Goal: Task Accomplishment & Management: Use online tool/utility

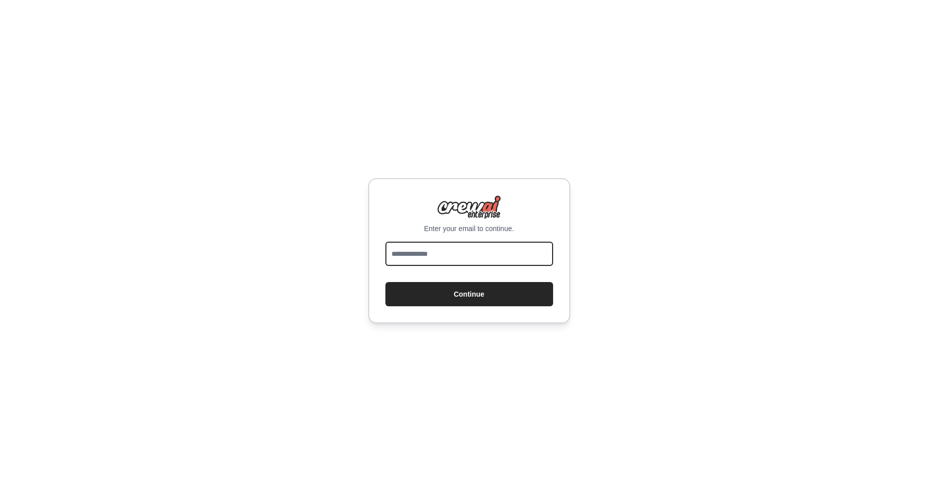
click at [481, 261] on input "email" at bounding box center [469, 254] width 168 height 24
type input "**********"
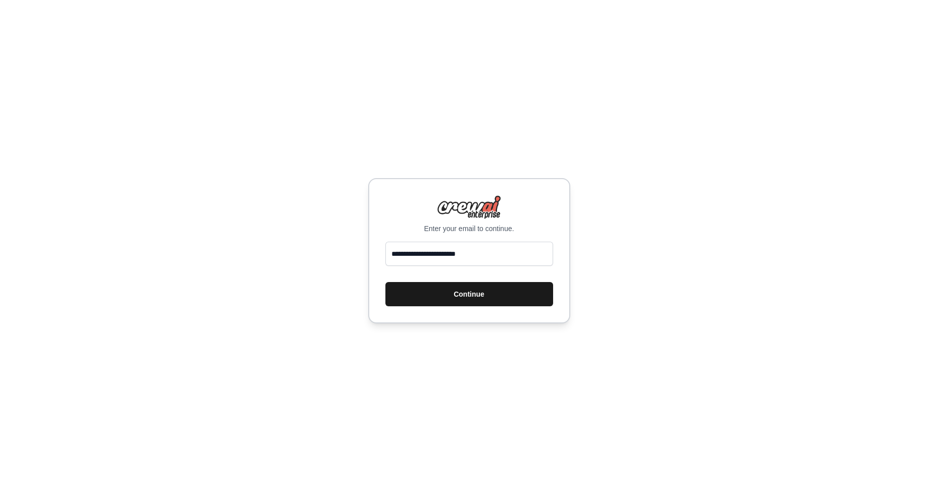
click at [451, 290] on button "Continue" at bounding box center [469, 294] width 168 height 24
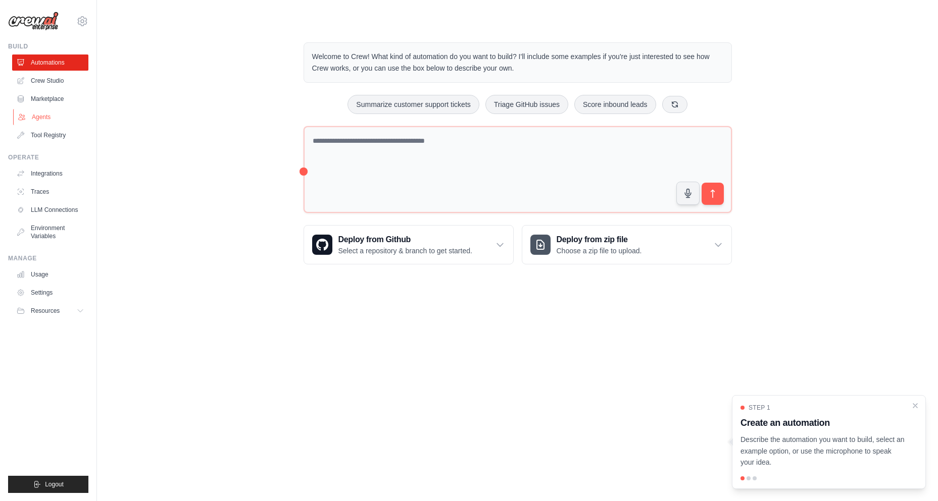
click at [47, 119] on link "Agents" at bounding box center [51, 117] width 76 height 16
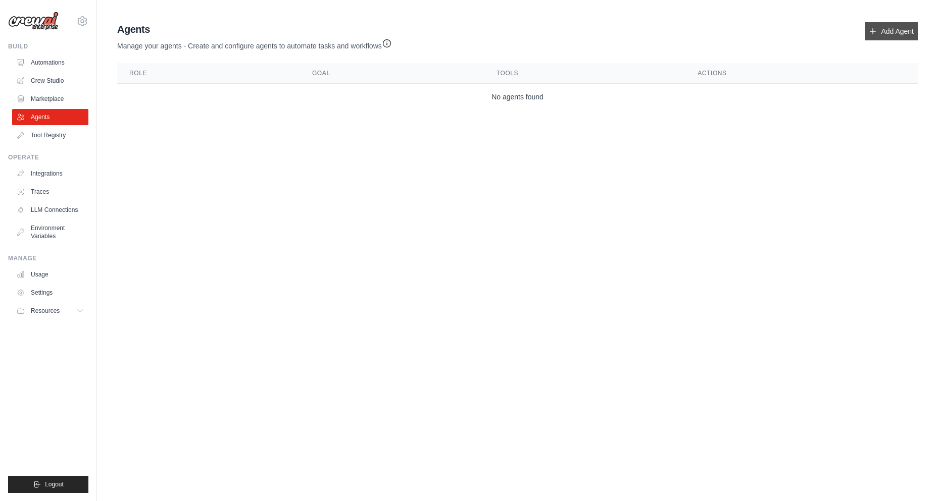
click at [896, 37] on link "Add Agent" at bounding box center [891, 31] width 53 height 18
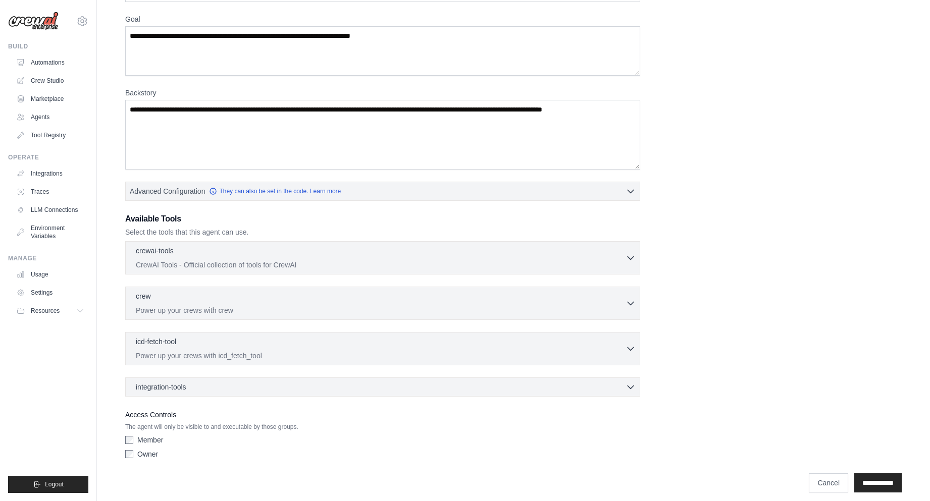
scroll to position [86, 0]
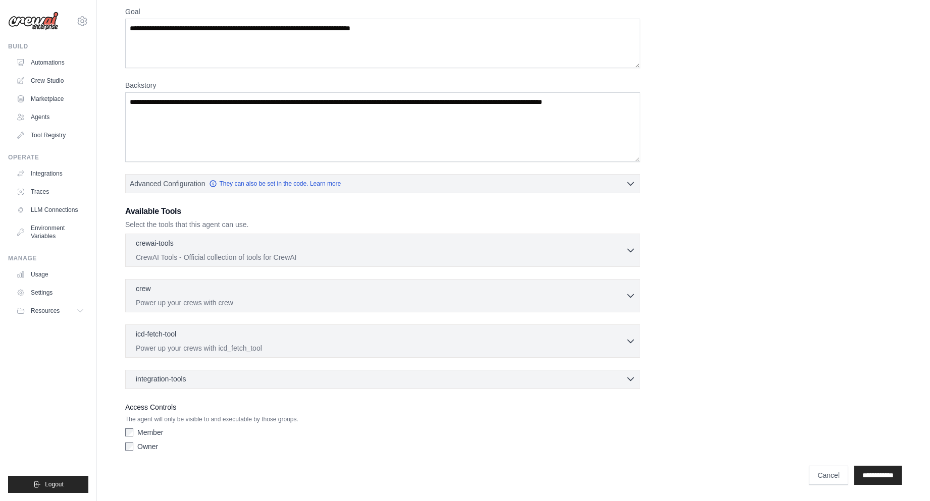
click at [449, 379] on div "integration-tools 0 selected" at bounding box center [386, 379] width 500 height 10
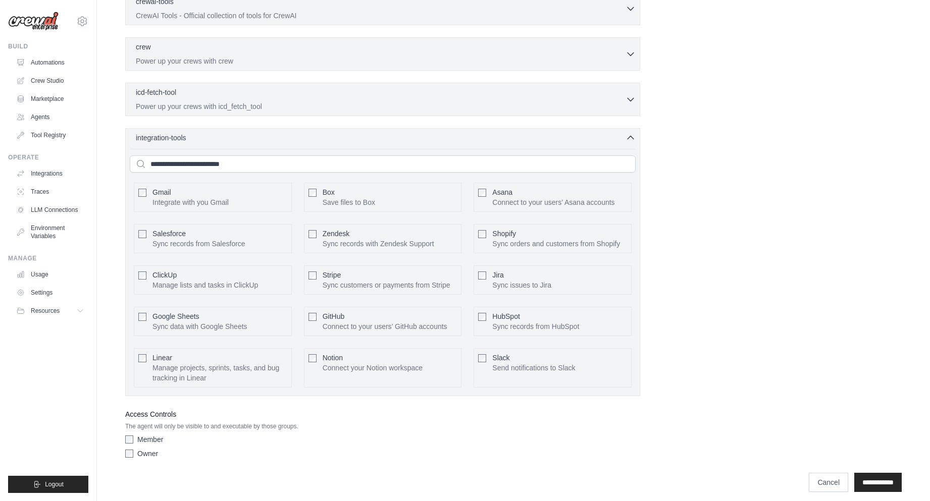
scroll to position [335, 0]
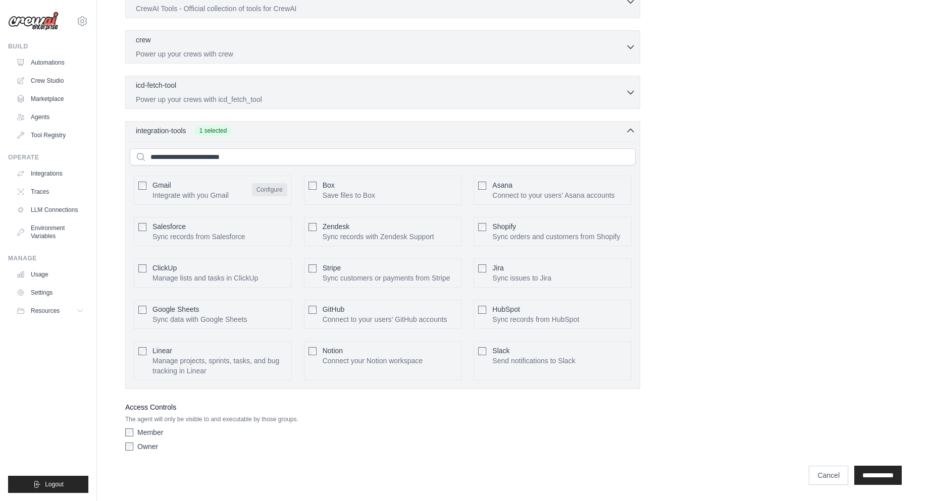
click at [282, 189] on button "Configure" at bounding box center [269, 189] width 35 height 13
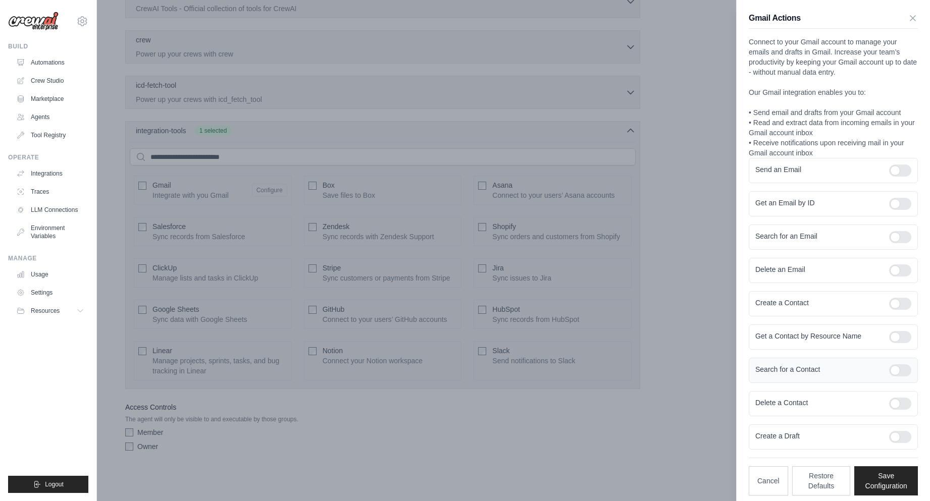
scroll to position [0, 0]
click at [895, 172] on div at bounding box center [900, 171] width 22 height 12
click at [895, 199] on div at bounding box center [900, 204] width 22 height 12
click at [893, 243] on div at bounding box center [900, 237] width 22 height 12
click at [893, 262] on div "Delete an Email" at bounding box center [833, 270] width 169 height 25
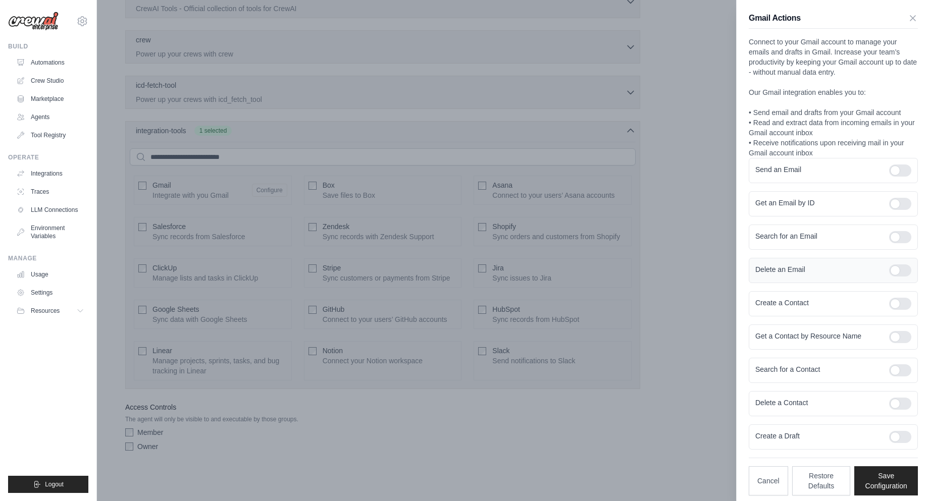
click at [890, 266] on div at bounding box center [900, 271] width 22 height 12
click at [891, 303] on div at bounding box center [900, 304] width 22 height 12
click at [891, 338] on div at bounding box center [900, 337] width 22 height 12
click at [891, 377] on div "Search for a Contact" at bounding box center [833, 370] width 169 height 25
click at [897, 376] on div at bounding box center [900, 371] width 22 height 12
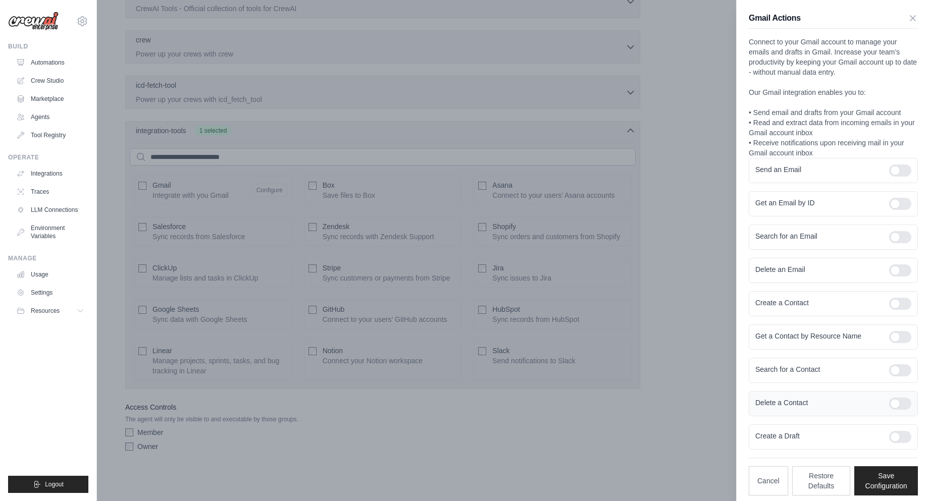
click at [896, 394] on div "Delete a Contact" at bounding box center [833, 403] width 169 height 25
click at [898, 406] on div at bounding box center [900, 404] width 22 height 12
click at [893, 440] on div at bounding box center [900, 437] width 22 height 12
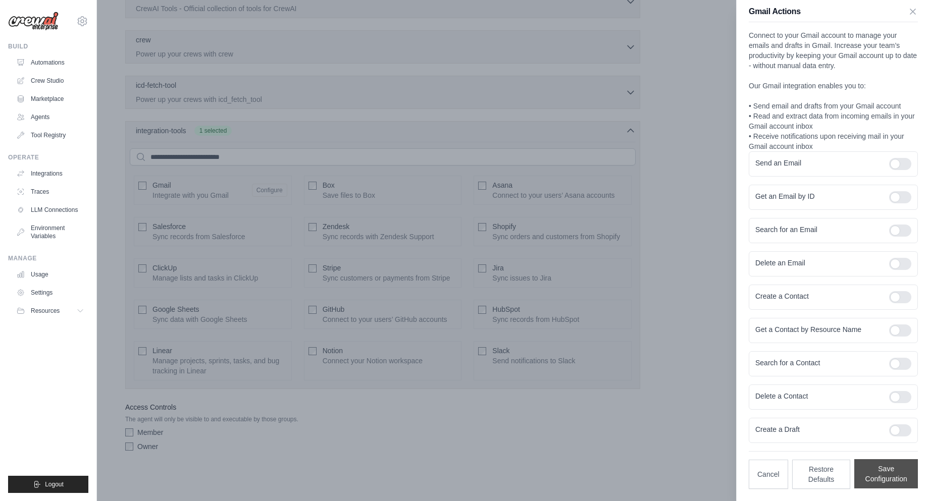
click at [888, 478] on button "Save Configuration" at bounding box center [887, 474] width 64 height 29
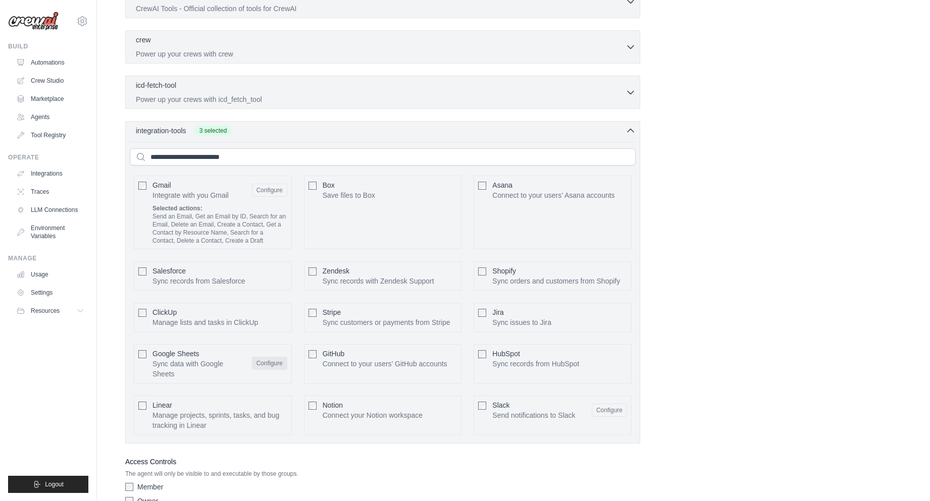
click at [276, 361] on button "Configure" at bounding box center [269, 363] width 35 height 13
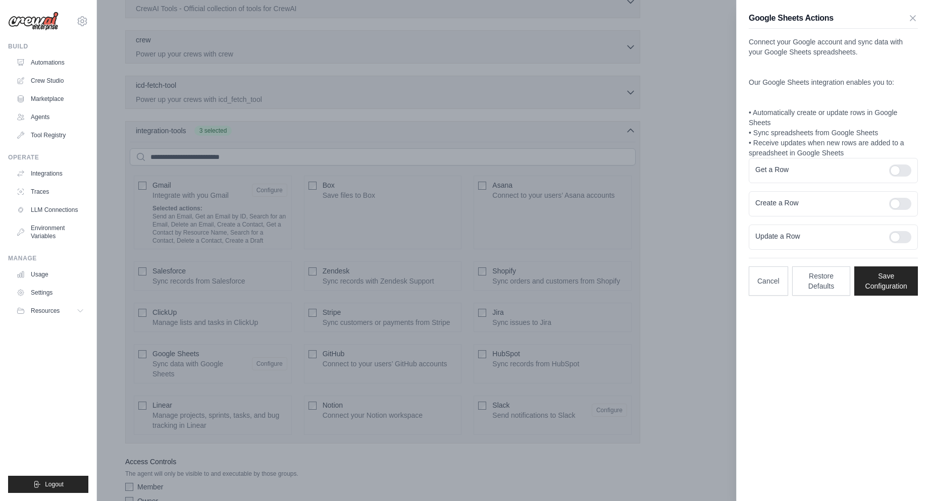
scroll to position [0, 0]
click at [902, 167] on div at bounding box center [900, 171] width 22 height 12
click at [904, 199] on div at bounding box center [900, 204] width 22 height 12
click at [897, 237] on div at bounding box center [900, 237] width 22 height 12
click at [895, 290] on button "Save Configuration" at bounding box center [887, 280] width 64 height 29
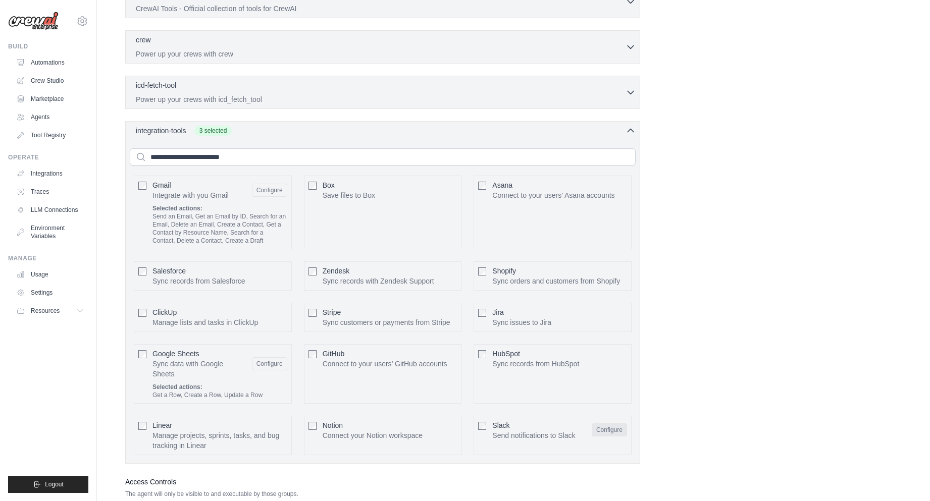
click at [603, 431] on button "Configure" at bounding box center [609, 430] width 35 height 13
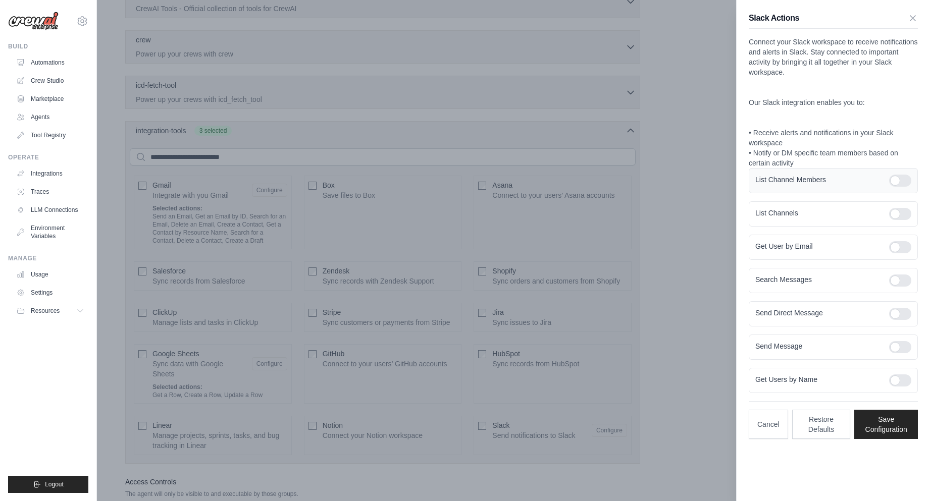
click at [896, 180] on div at bounding box center [900, 181] width 22 height 12
click at [899, 215] on div at bounding box center [900, 214] width 22 height 12
click at [905, 245] on div at bounding box center [900, 247] width 22 height 12
click at [901, 278] on div at bounding box center [900, 281] width 22 height 12
click at [905, 321] on div "Send Direct Message" at bounding box center [833, 314] width 169 height 25
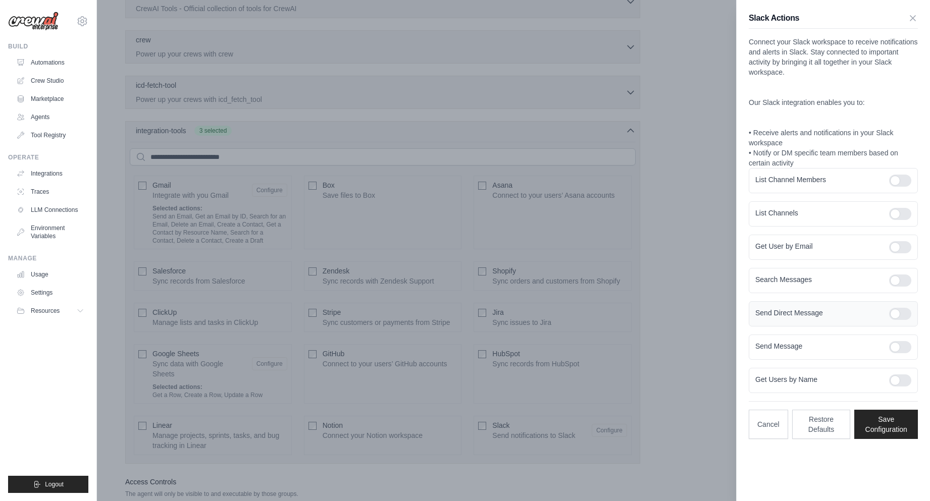
click at [910, 313] on div at bounding box center [900, 314] width 22 height 12
click at [901, 341] on div at bounding box center [900, 347] width 22 height 12
click at [904, 376] on div at bounding box center [900, 381] width 22 height 12
click at [896, 416] on button "Save Configuration" at bounding box center [887, 424] width 64 height 29
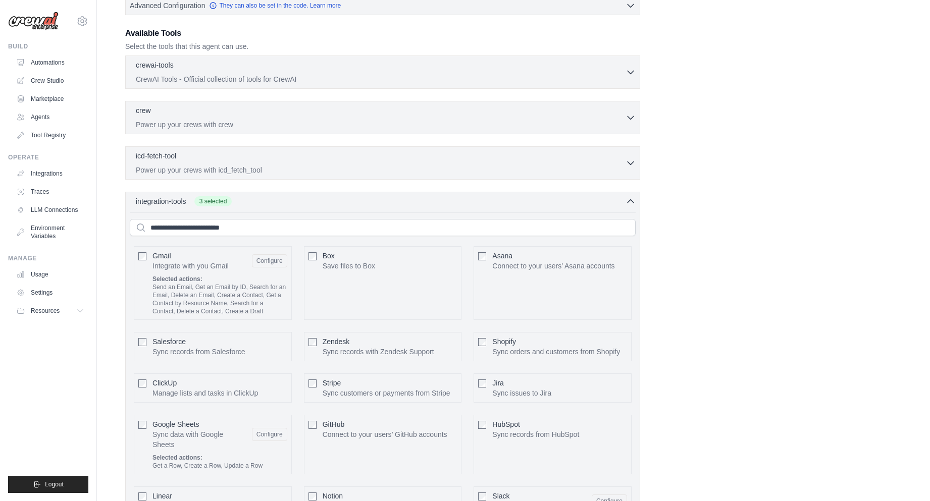
scroll to position [254, 0]
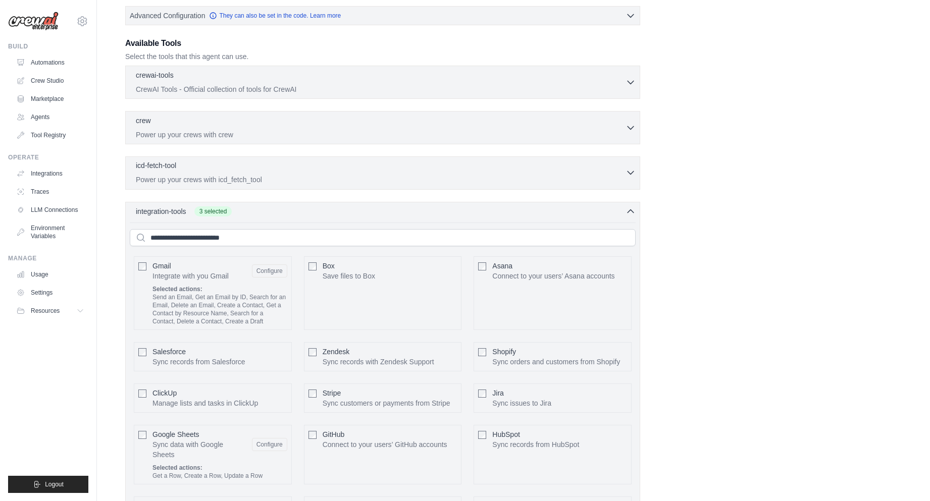
click at [263, 171] on div "icd-fetch-tool 0 selected" at bounding box center [381, 167] width 490 height 12
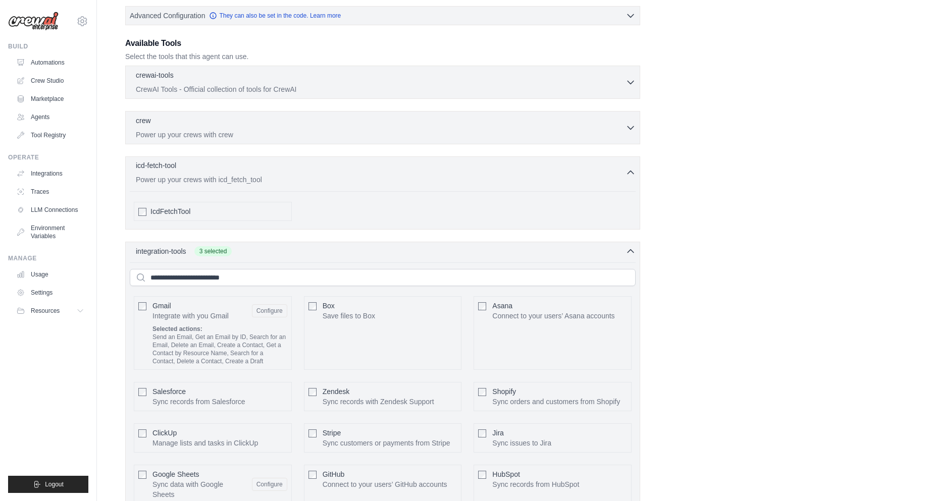
click at [263, 171] on div "icd-fetch-tool 0 selected" at bounding box center [381, 167] width 490 height 12
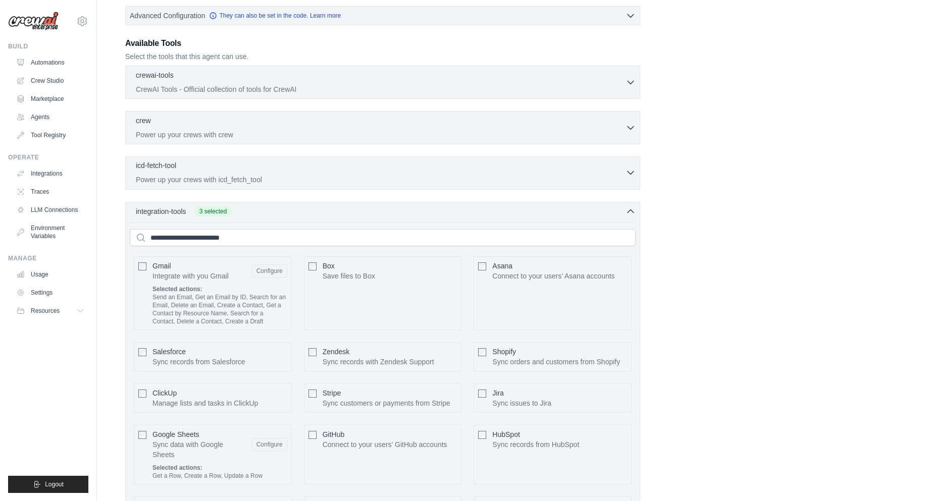
click at [263, 171] on div "icd-fetch-tool 0 selected" at bounding box center [381, 167] width 490 height 12
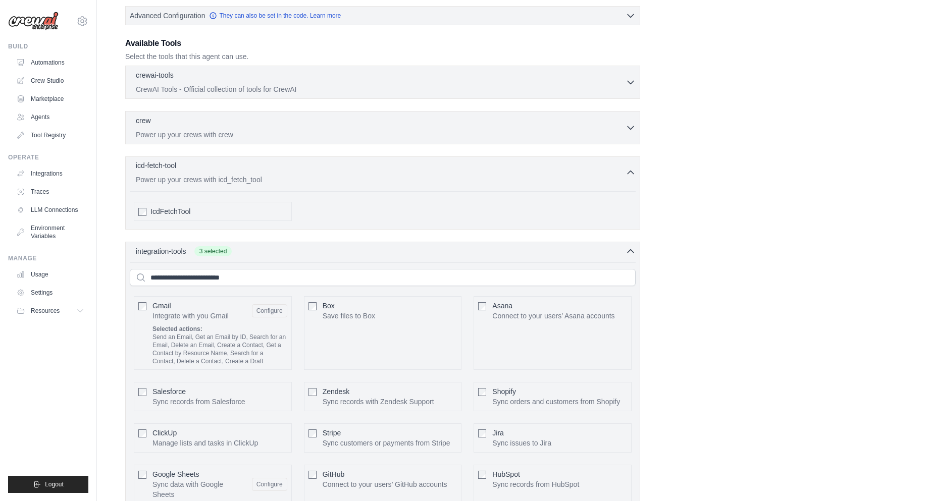
click at [263, 171] on div "icd-fetch-tool 0 selected" at bounding box center [381, 167] width 490 height 12
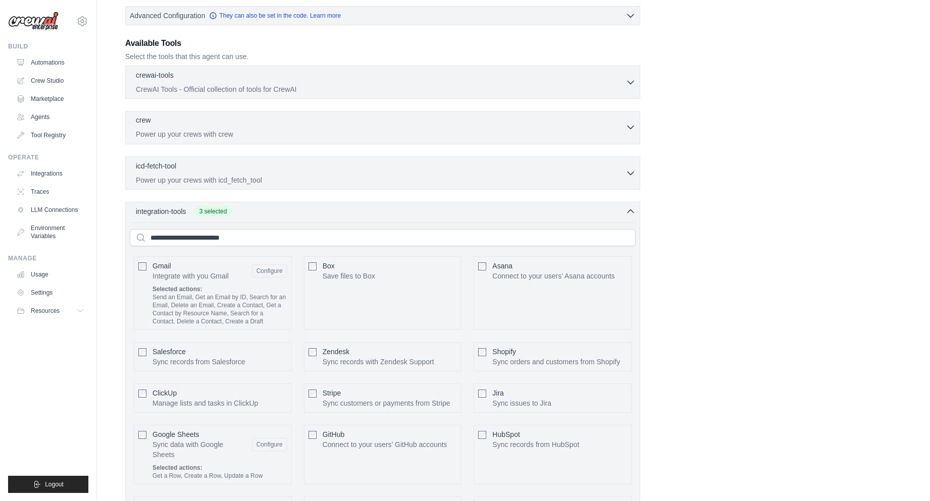
click at [247, 137] on p "Power up your crews with crew" at bounding box center [381, 134] width 490 height 10
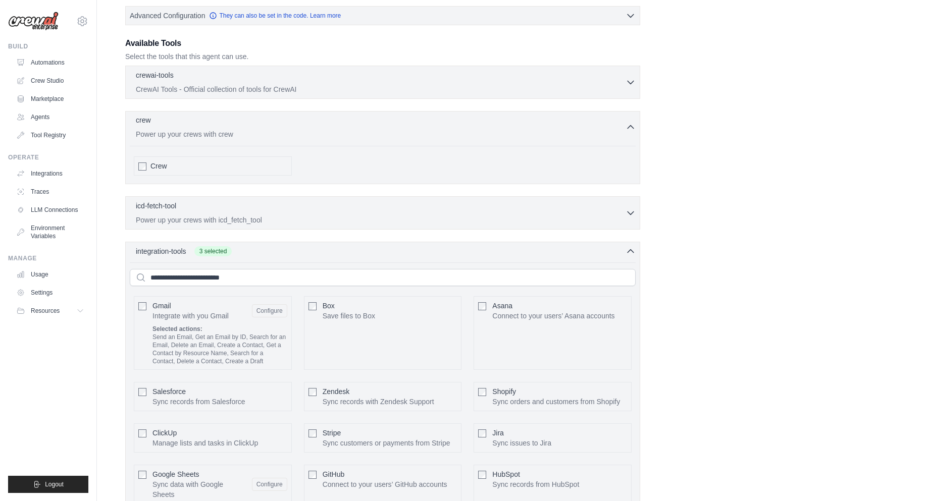
click at [239, 123] on div "crew 0 selected" at bounding box center [381, 121] width 490 height 12
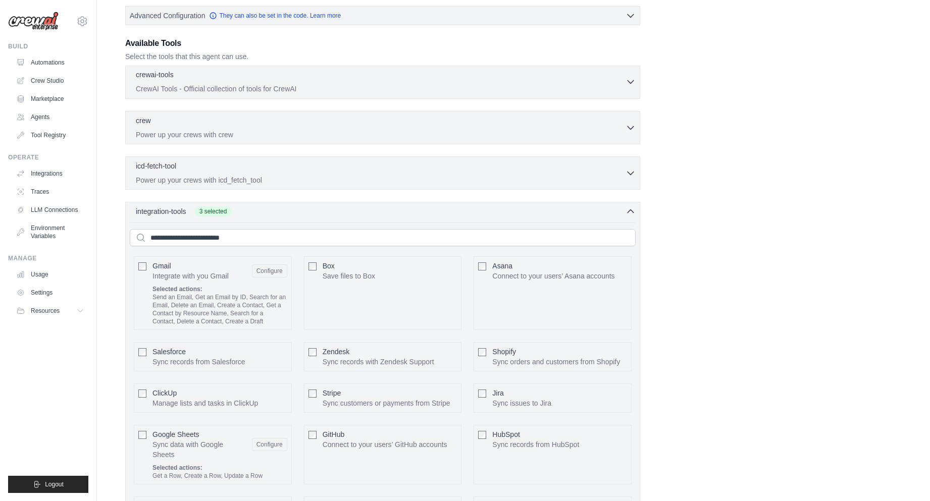
click at [261, 80] on div "crewai-tools 0 selected" at bounding box center [381, 76] width 490 height 12
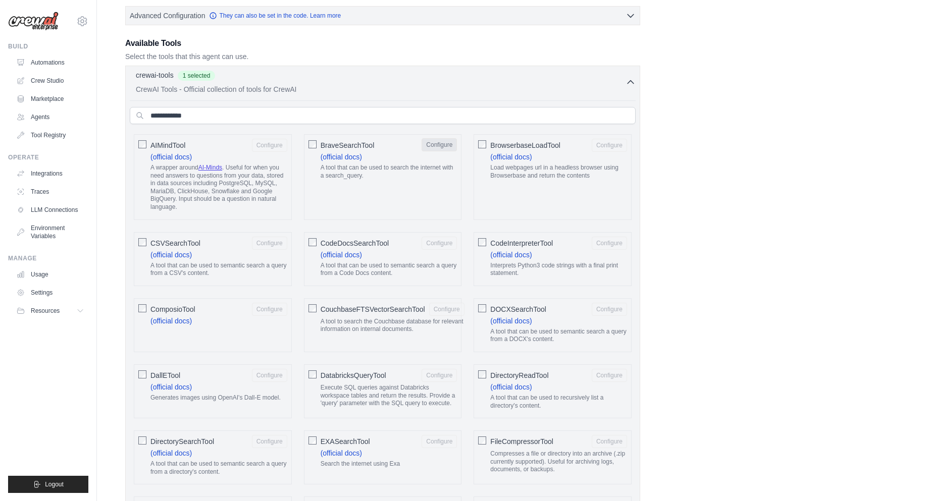
click at [438, 142] on button "Configure" at bounding box center [439, 144] width 35 height 13
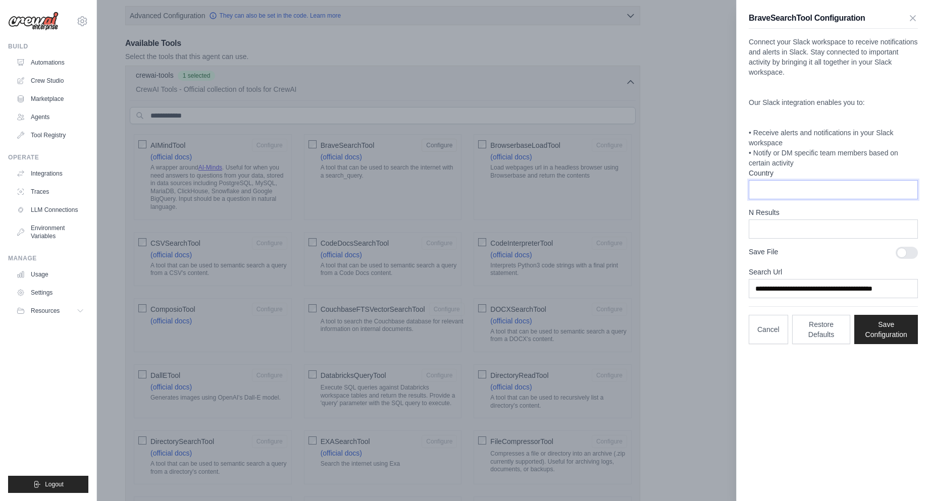
click at [795, 192] on input "Country" at bounding box center [833, 189] width 169 height 19
type input "*"
click at [897, 336] on button "Save Configuration" at bounding box center [887, 329] width 64 height 29
